Goal: Task Accomplishment & Management: Use online tool/utility

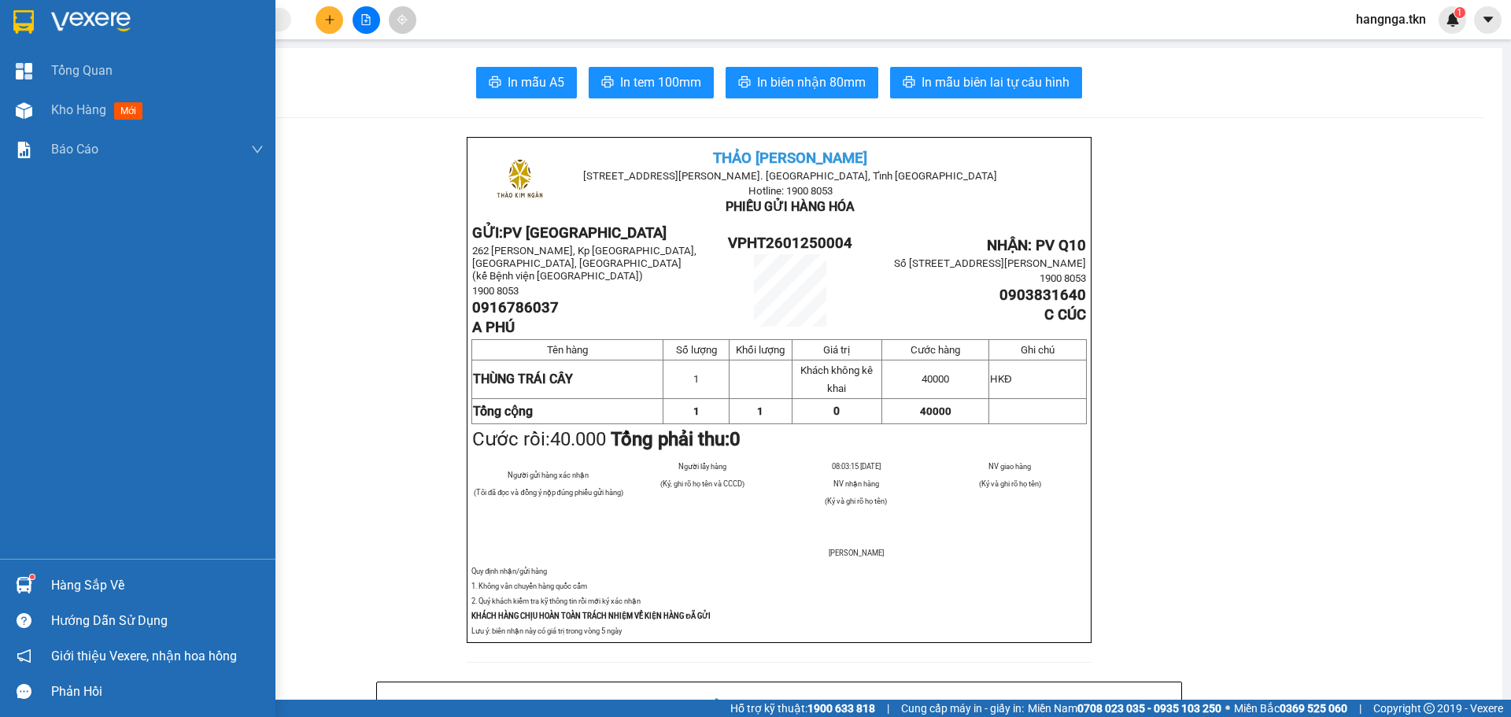
click at [111, 589] on div "Hàng sắp về" at bounding box center [157, 586] width 212 height 24
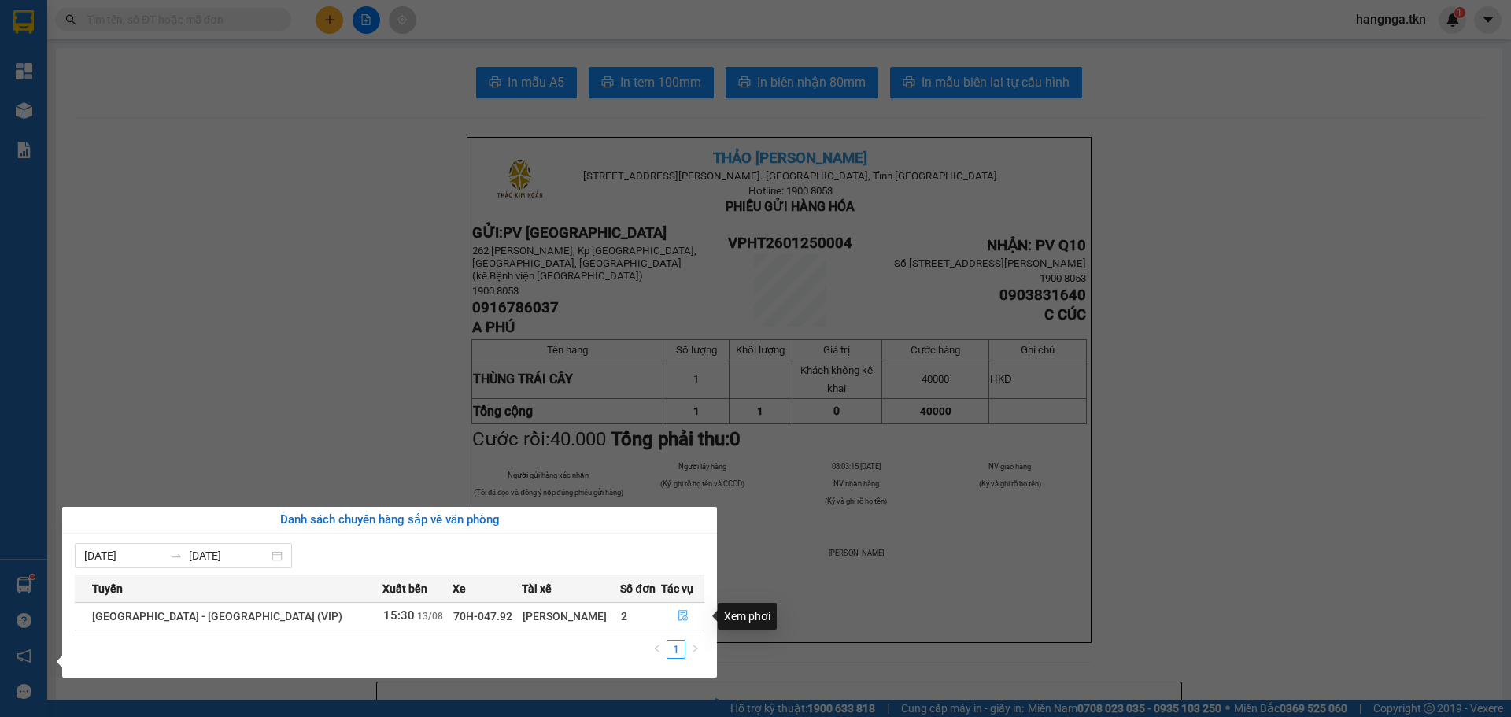
click at [688, 614] on button "button" at bounding box center [683, 615] width 42 height 25
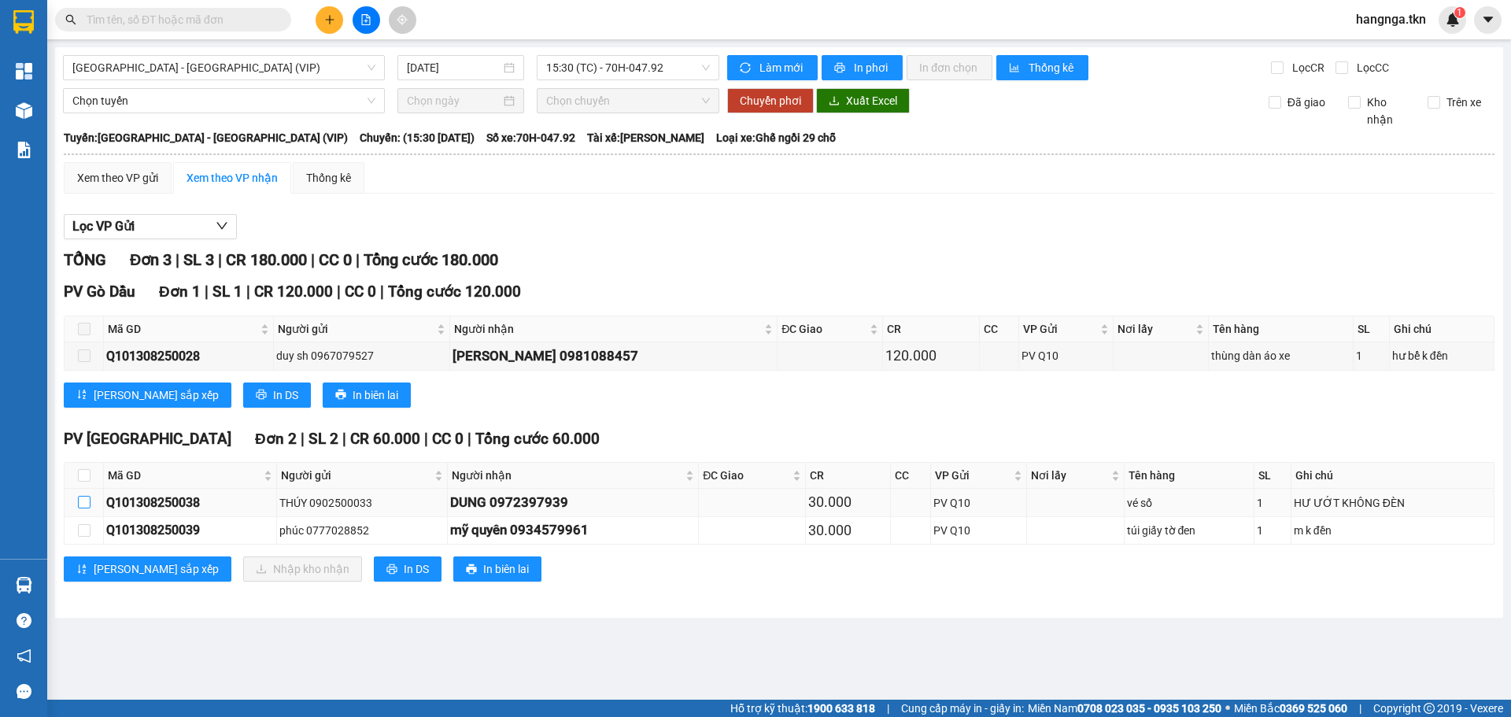
click at [88, 505] on input "checkbox" at bounding box center [84, 502] width 13 height 13
checkbox input "true"
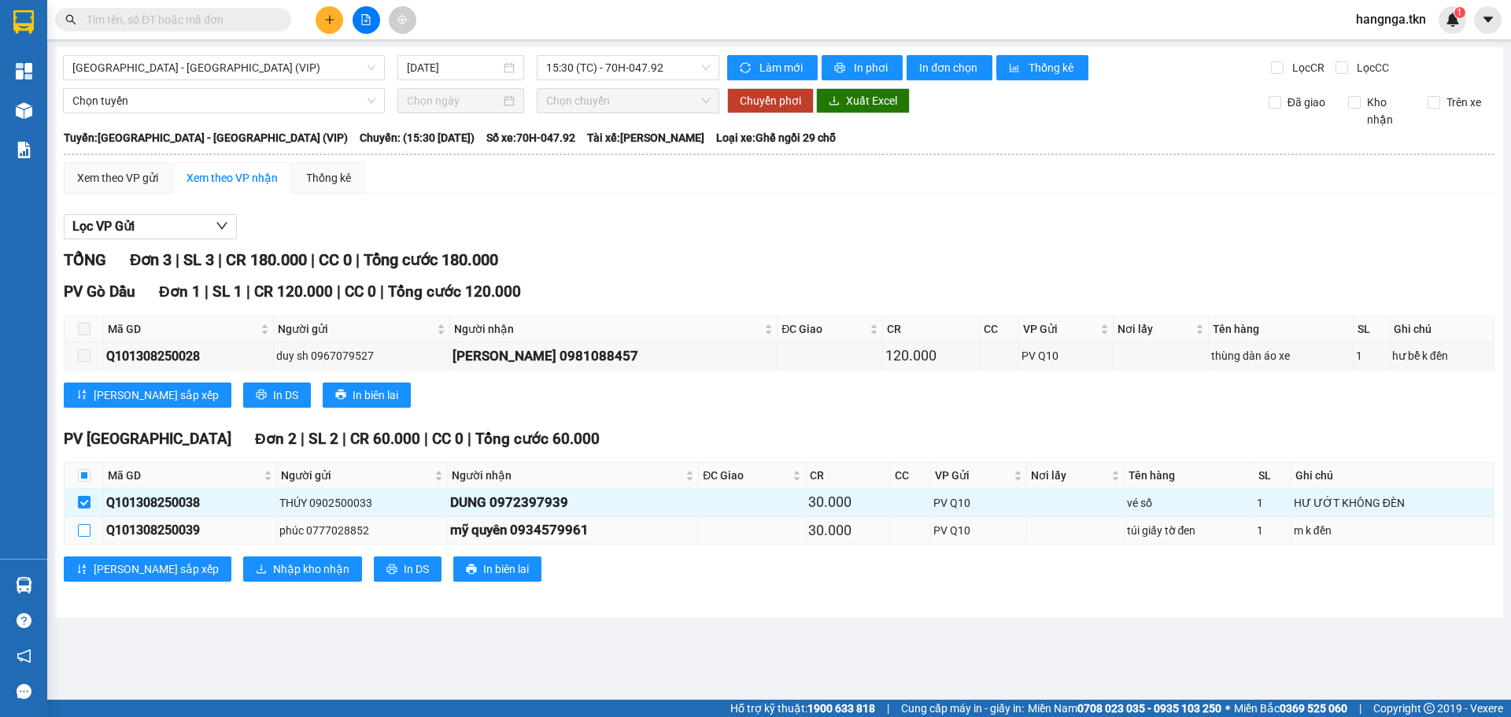
click at [86, 528] on input "checkbox" at bounding box center [84, 530] width 13 height 13
checkbox input "true"
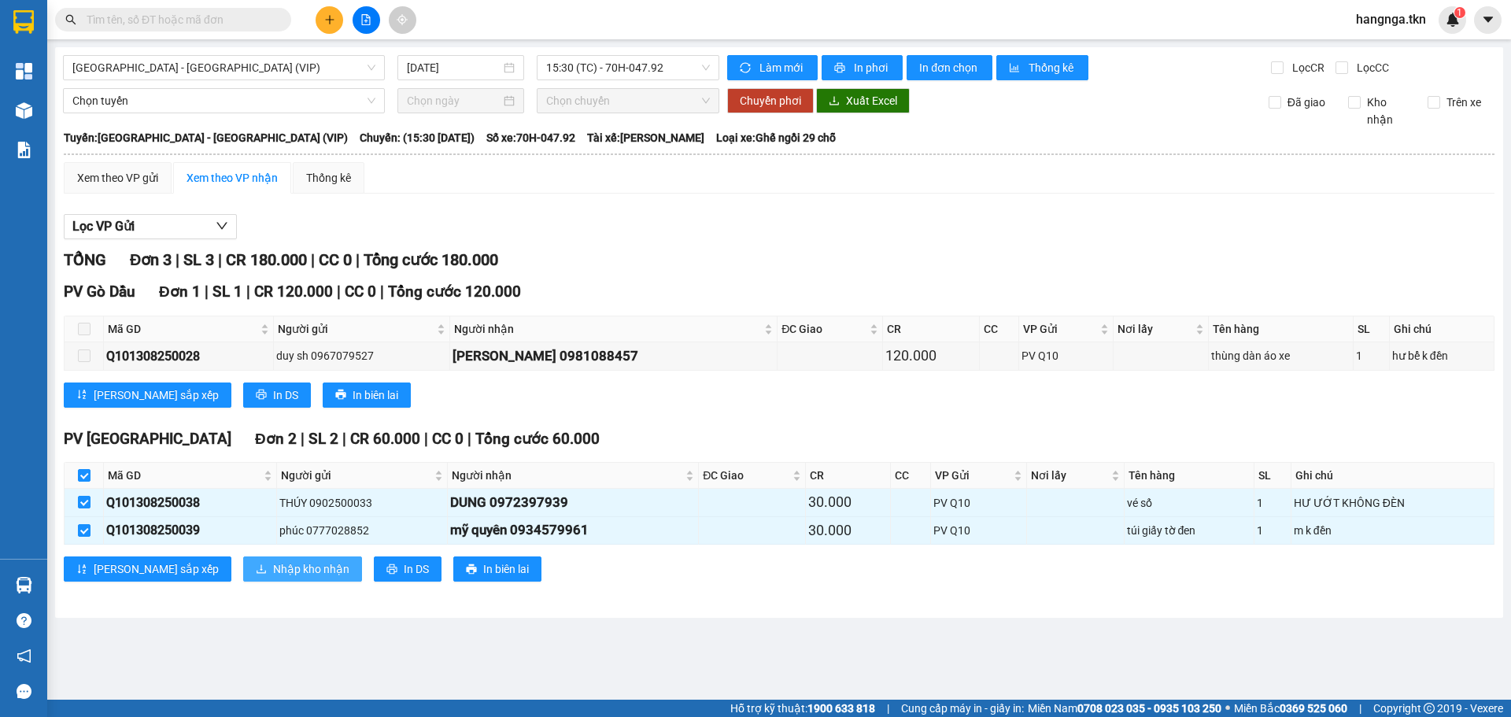
click at [273, 569] on span "Nhập kho nhận" at bounding box center [311, 568] width 76 height 17
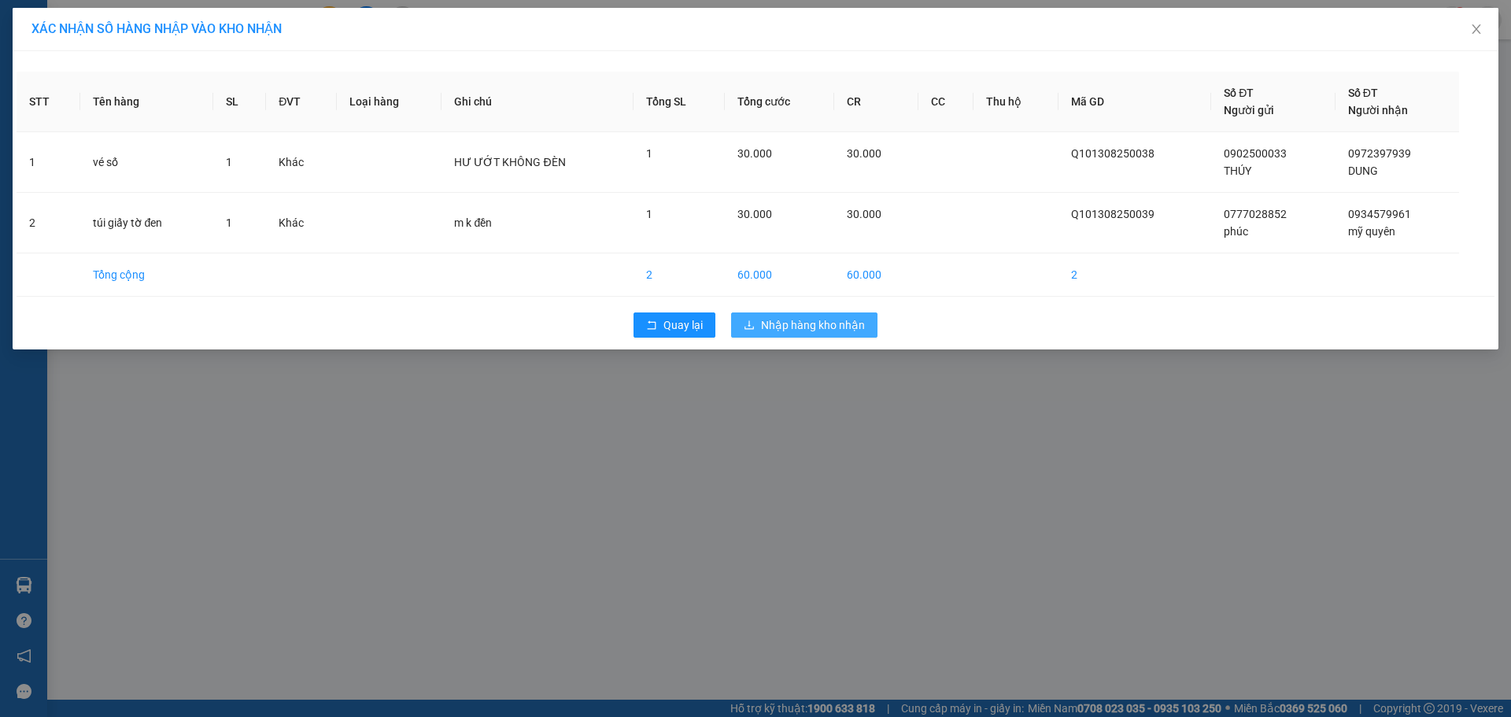
click at [821, 327] on span "Nhập hàng kho nhận" at bounding box center [813, 324] width 104 height 17
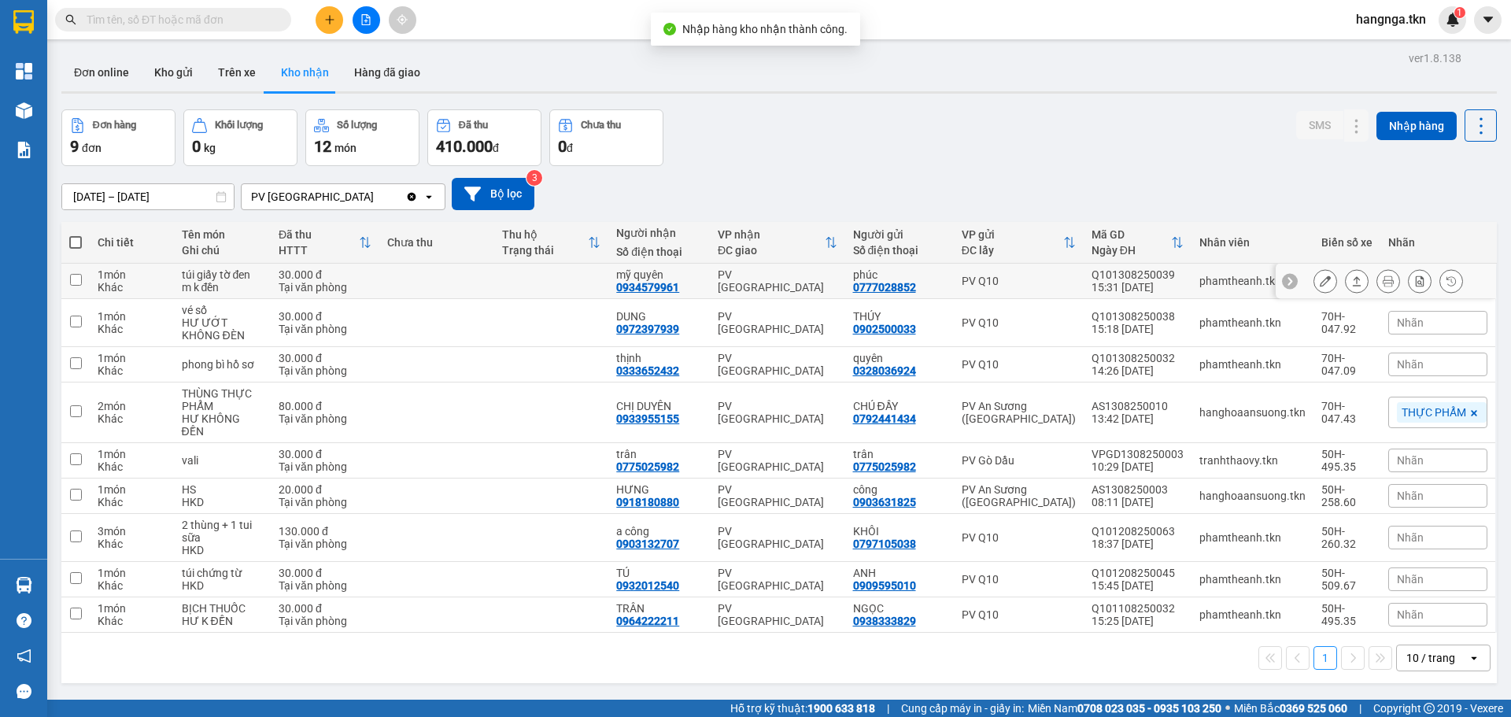
click at [74, 277] on input "checkbox" at bounding box center [76, 280] width 12 height 12
checkbox input "true"
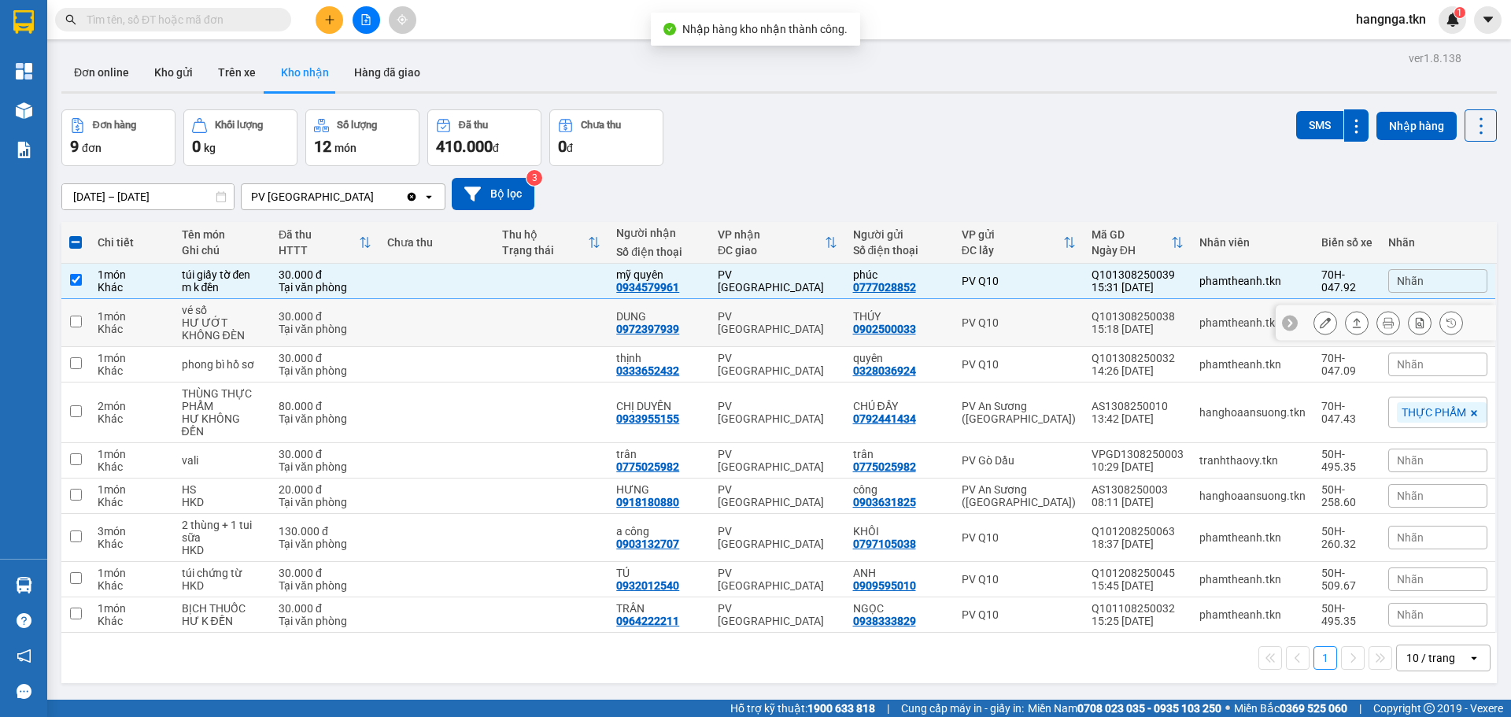
click at [75, 323] on input "checkbox" at bounding box center [76, 321] width 12 height 12
checkbox input "true"
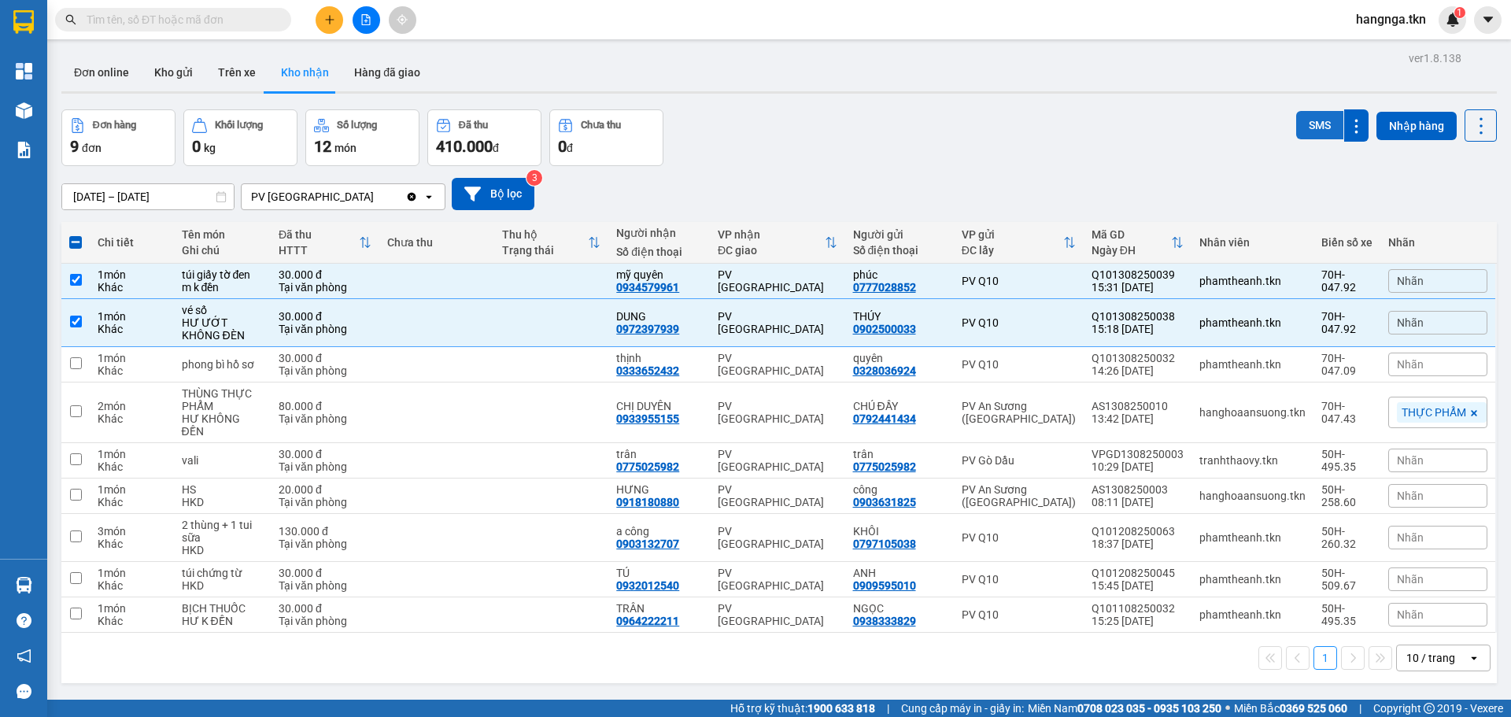
click at [1310, 130] on button "SMS" at bounding box center [1319, 125] width 47 height 28
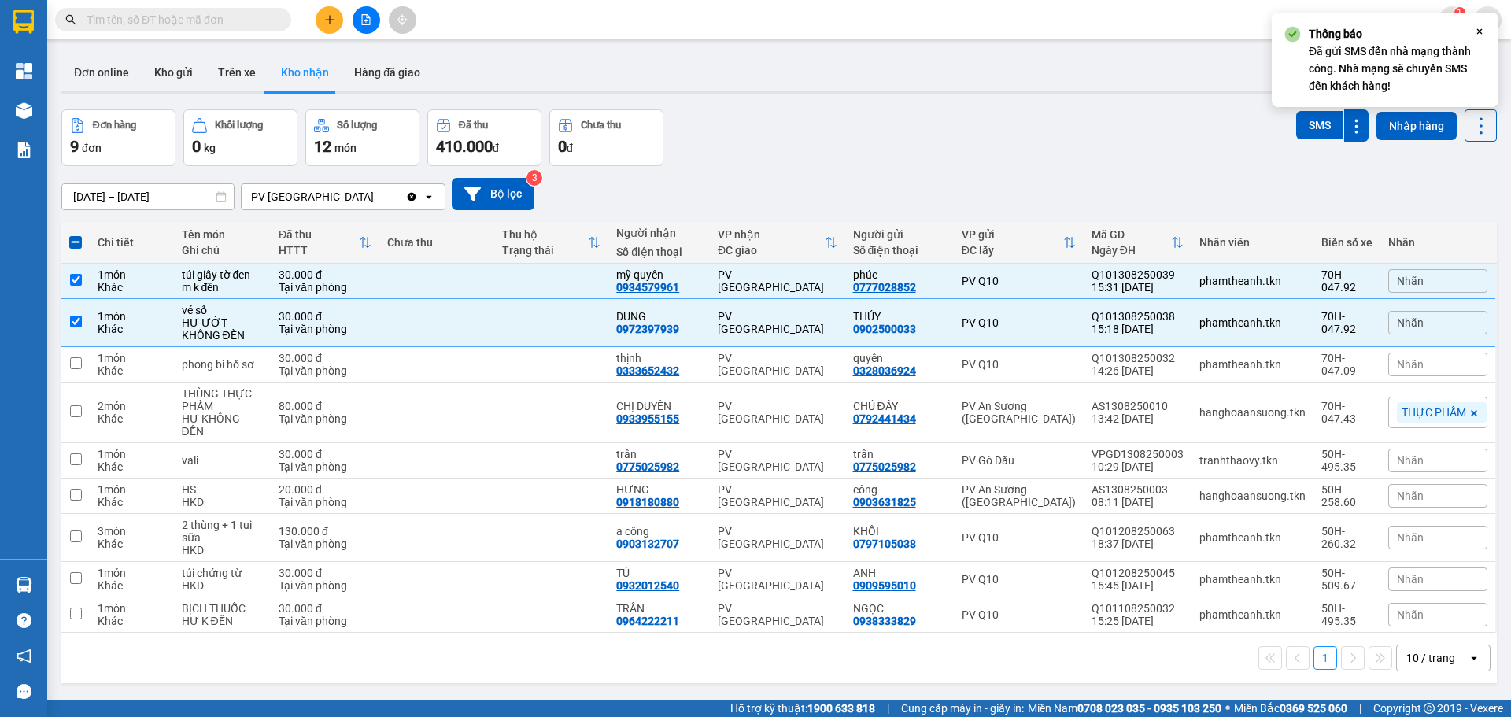
click at [1475, 31] on icon "Close" at bounding box center [1479, 31] width 13 height 13
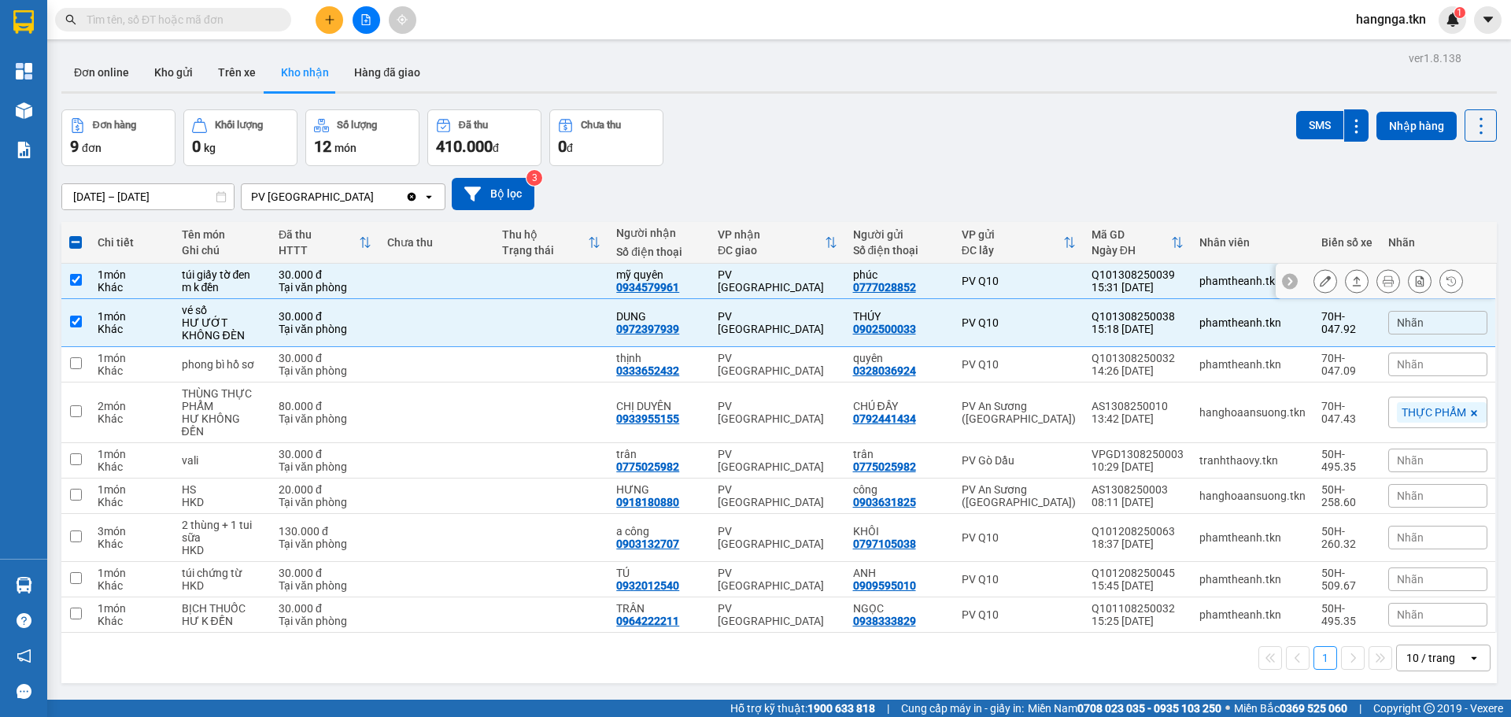
click at [79, 282] on input "checkbox" at bounding box center [76, 280] width 12 height 12
checkbox input "false"
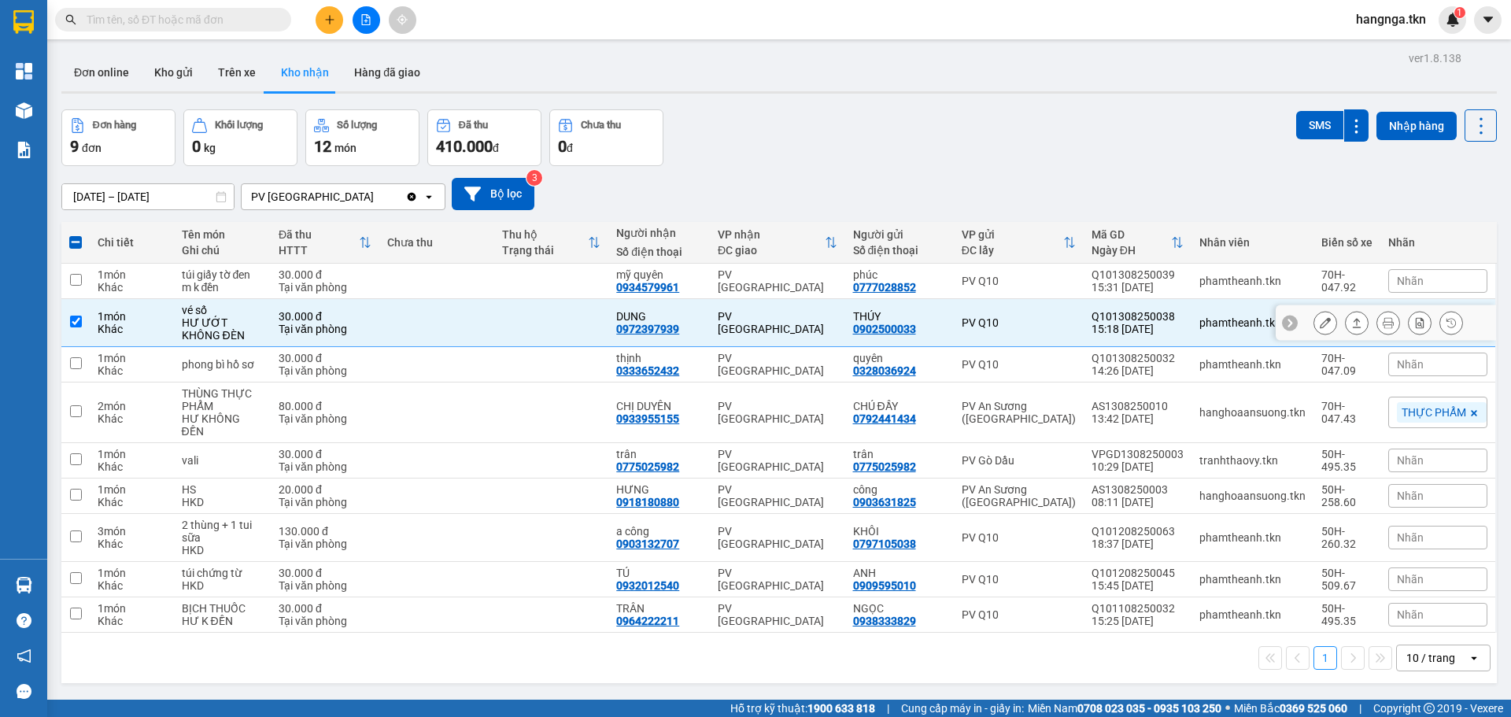
click at [83, 322] on td at bounding box center [75, 323] width 28 height 48
checkbox input "false"
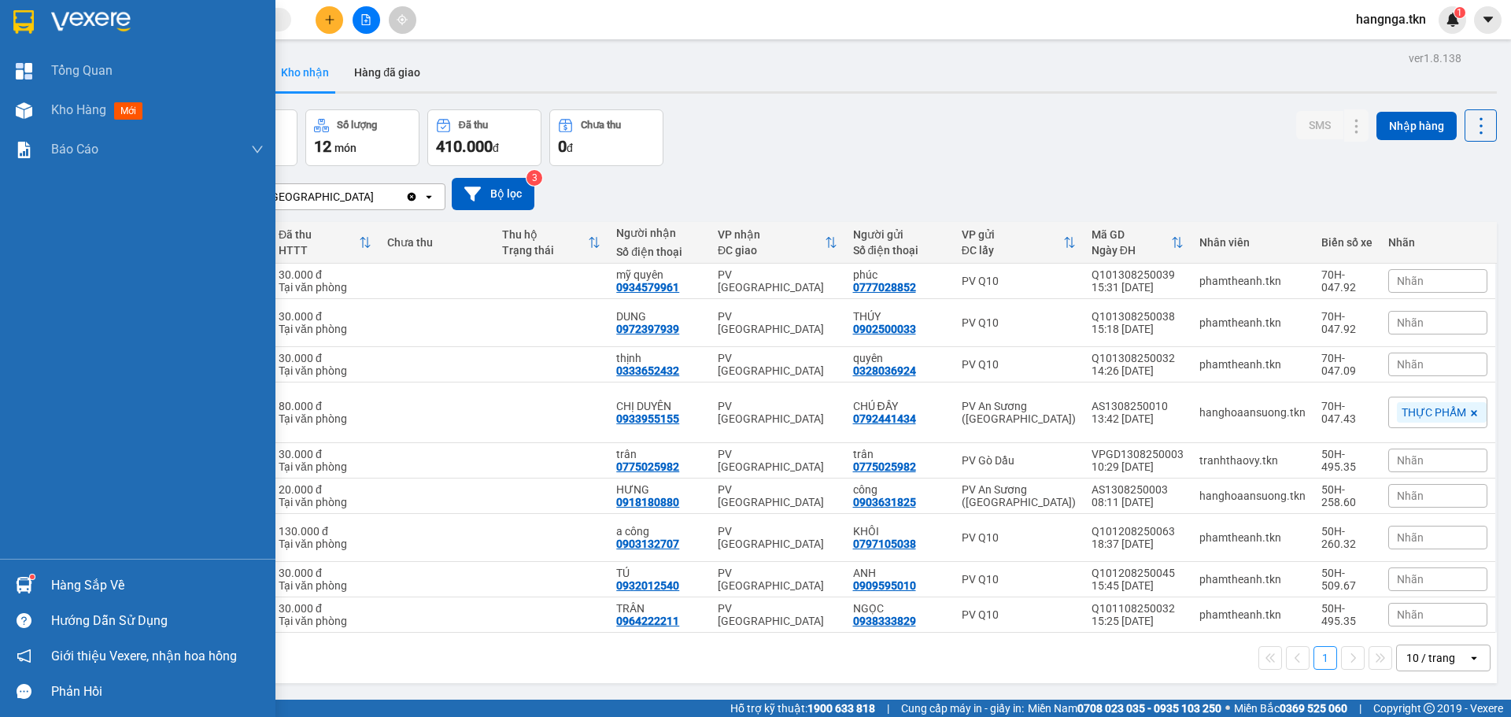
drag, startPoint x: 57, startPoint y: 584, endPoint x: 102, endPoint y: 585, distance: 45.6
click at [57, 584] on div "Hàng sắp về" at bounding box center [157, 586] width 212 height 24
click at [19, 426] on div "Tổng Quan Kho hàng mới Báo cáo 2. Báo cáo dòng tiền (nhà xe) 3. Doanh số tạo đơ…" at bounding box center [137, 358] width 275 height 717
